Goal: Check status: Check status

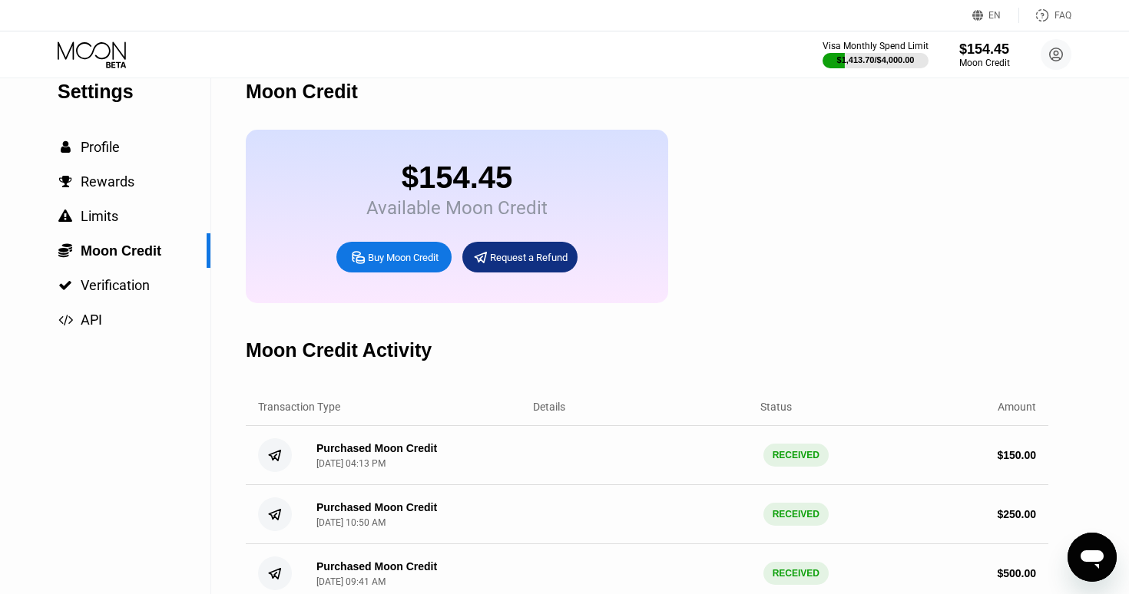
scroll to position [18, 0]
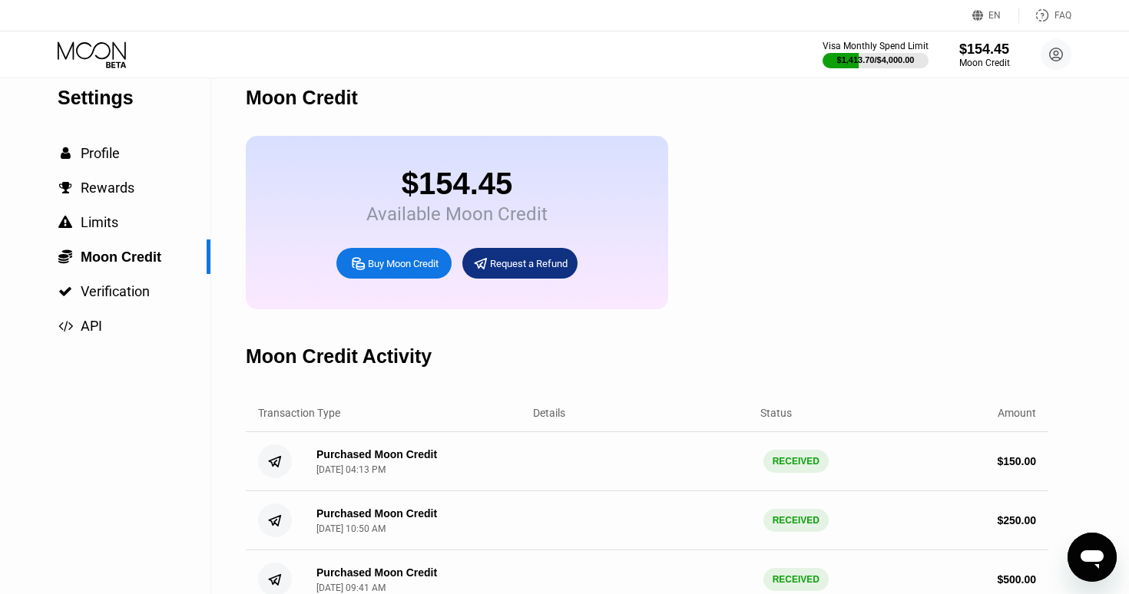
click at [98, 38] on div "Visa Monthly Spend Limit $1,413.70 / $4,000.00 $154.45 Moon Credit [PERSON_NAME…" at bounding box center [564, 54] width 1129 height 46
click at [98, 50] on icon at bounding box center [93, 54] width 71 height 27
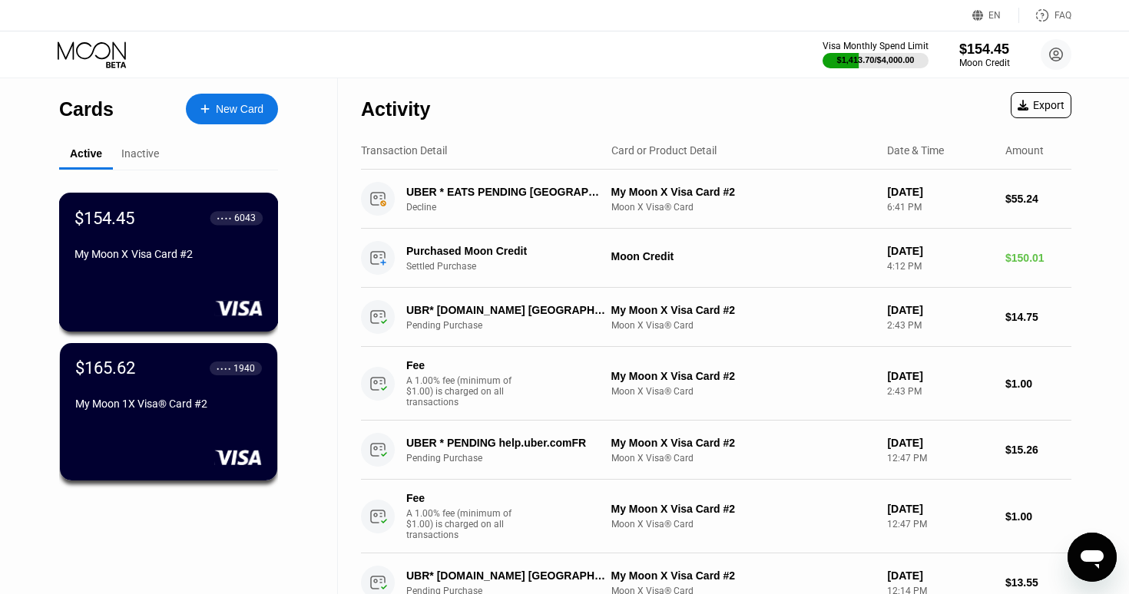
click at [177, 256] on div "My Moon X Visa Card #2" at bounding box center [168, 254] width 188 height 12
